Goal: Task Accomplishment & Management: Manage account settings

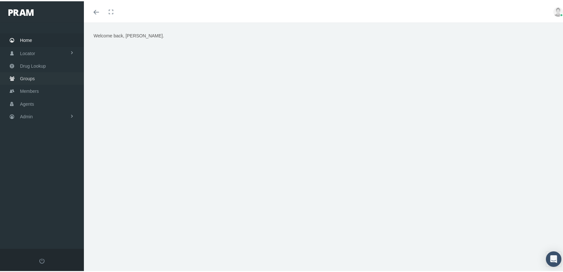
click at [35, 74] on link "Groups" at bounding box center [42, 77] width 84 height 13
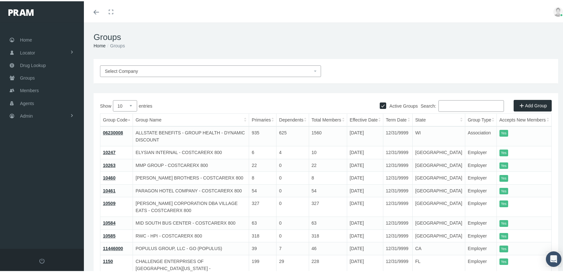
click at [455, 104] on input "Search:" at bounding box center [472, 105] width 66 height 12
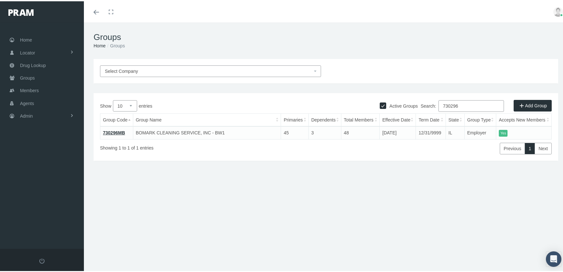
type input "730296"
click at [105, 132] on link "730296MB" at bounding box center [114, 131] width 22 height 5
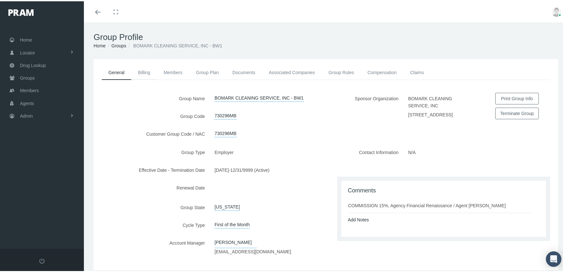
click at [141, 73] on link "Billing" at bounding box center [144, 71] width 26 height 14
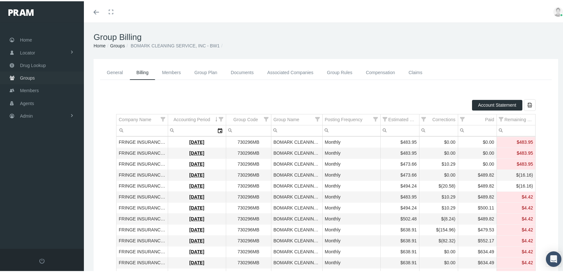
click at [19, 76] on link "Groups" at bounding box center [42, 76] width 84 height 13
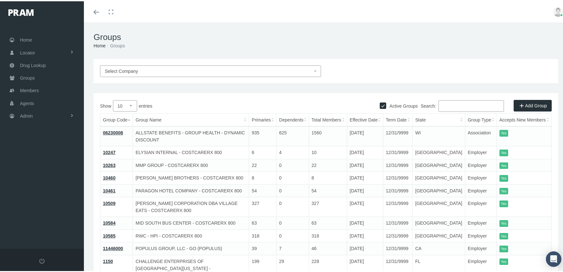
click at [380, 104] on input "Active Groups" at bounding box center [383, 104] width 6 height 6
checkbox input "false"
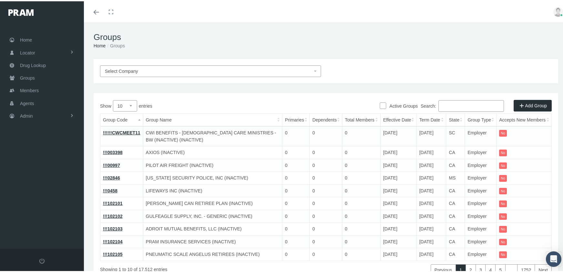
click at [457, 108] on input "Search:" at bounding box center [472, 105] width 66 height 12
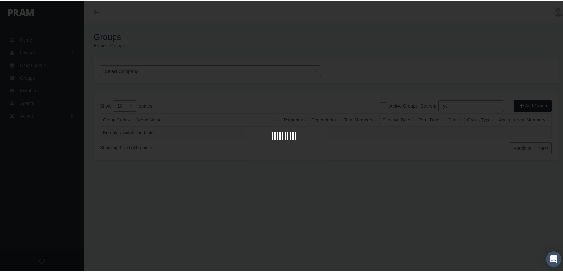
type input "y"
type input "t"
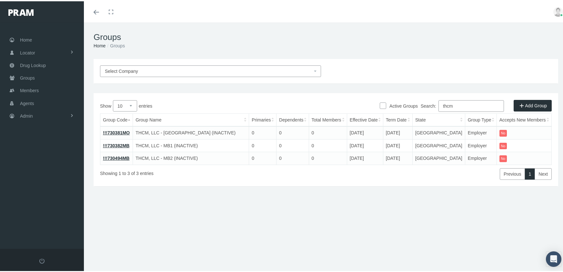
drag, startPoint x: 459, startPoint y: 106, endPoint x: 419, endPoint y: 107, distance: 39.4
click at [419, 107] on div "Search: thcm" at bounding box center [439, 105] width 226 height 13
paste input "730380MB"
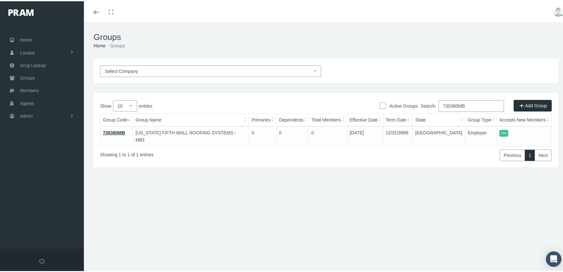
type input "730380MB"
click at [110, 129] on link "730380MB" at bounding box center [114, 131] width 22 height 5
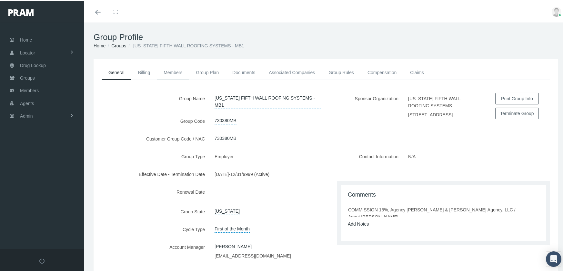
click at [169, 67] on link "Members" at bounding box center [173, 71] width 32 height 14
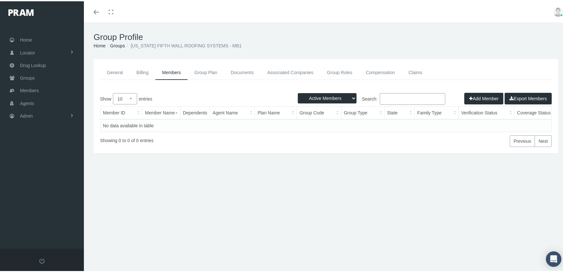
click at [319, 97] on select "Active Members Terminated Members Active & Terminated" at bounding box center [327, 97] width 59 height 10
select select "3"
click at [298, 92] on select "Active Members Terminated Members Active & Terminated" at bounding box center [327, 97] width 59 height 10
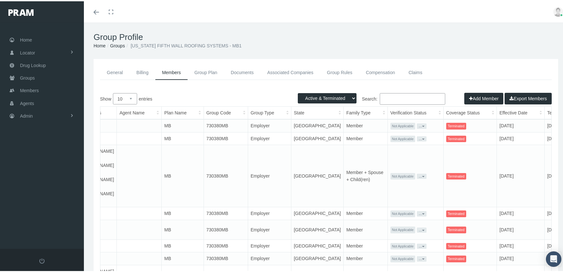
click at [545, 109] on th "Term Date" at bounding box center [565, 112] width 40 height 13
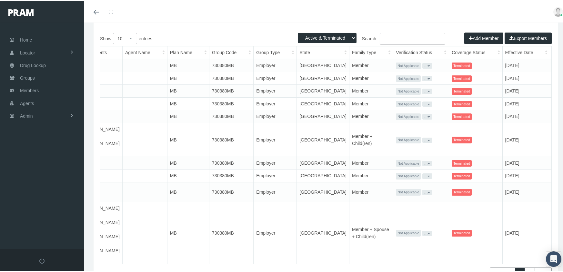
scroll to position [89, 0]
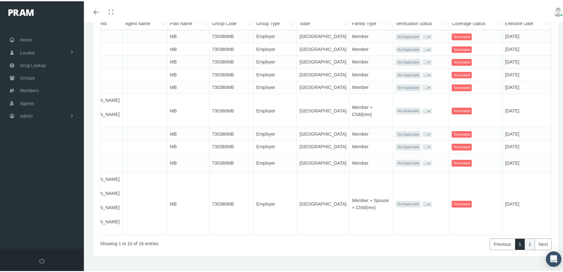
click at [525, 238] on link "2" at bounding box center [530, 244] width 10 height 12
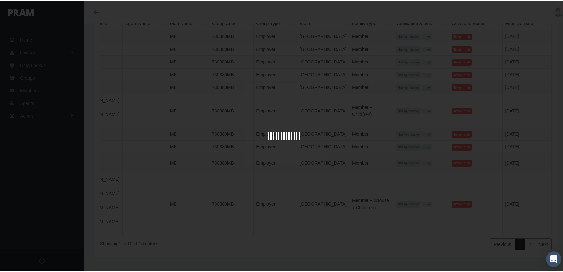
scroll to position [14, 0]
